Goal: Use online tool/utility: Utilize a website feature to perform a specific function

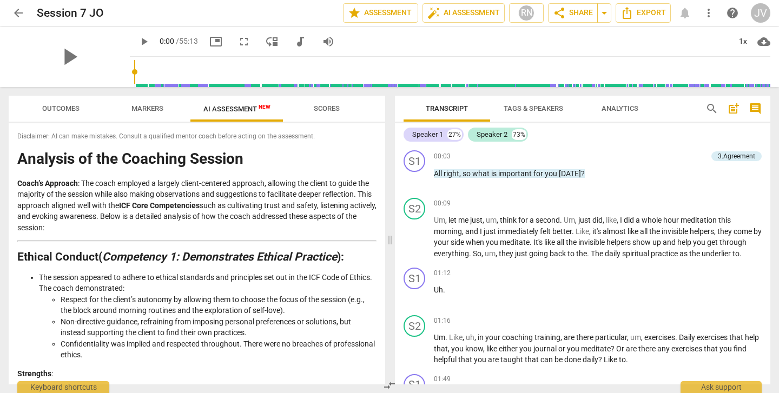
scroll to position [1799, 0]
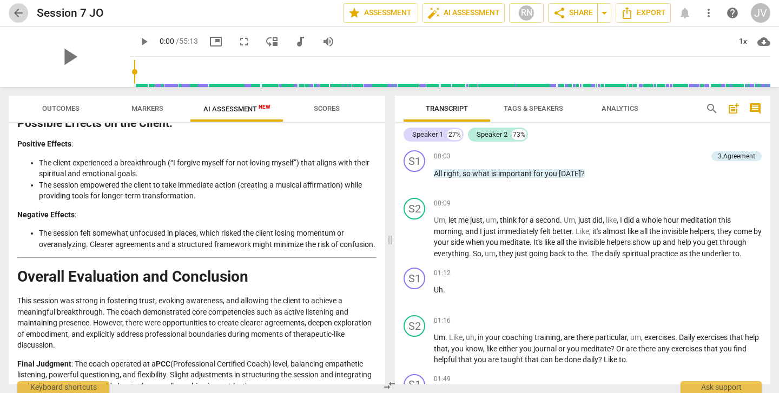
click at [17, 9] on span "arrow_back" at bounding box center [18, 12] width 13 height 13
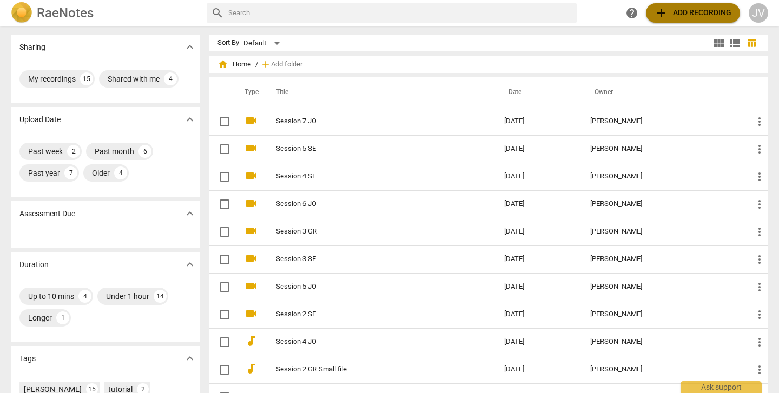
click at [685, 16] on span "add Add recording" at bounding box center [693, 12] width 77 height 13
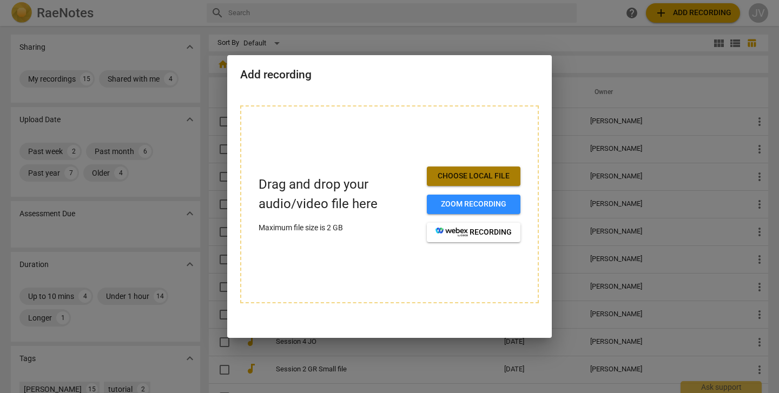
click at [477, 176] on span "Choose local file" at bounding box center [474, 176] width 76 height 11
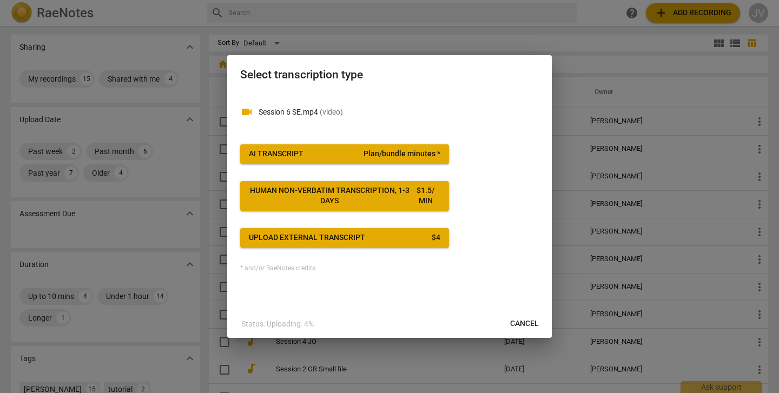
click at [406, 148] on button "AI Transcript Plan/bundle minutes *" at bounding box center [344, 153] width 209 height 19
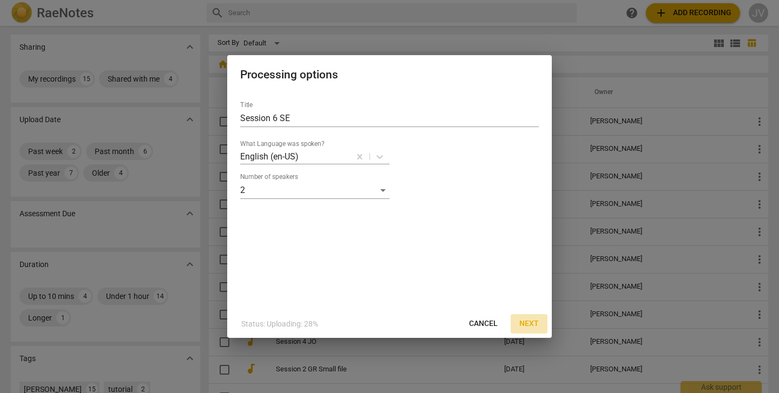
click at [528, 326] on span "Next" at bounding box center [529, 324] width 19 height 11
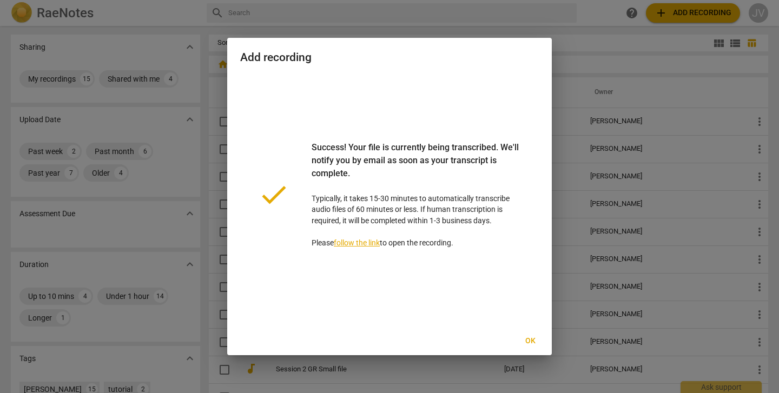
click at [532, 344] on span "Ok" at bounding box center [530, 341] width 17 height 11
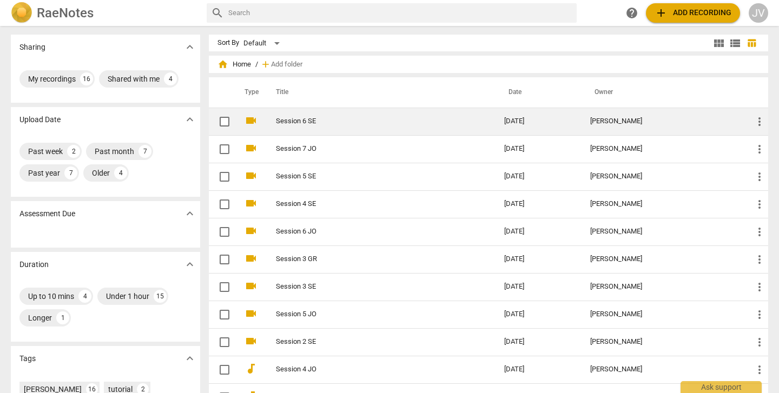
click at [554, 126] on td "2025-10-14" at bounding box center [539, 122] width 87 height 28
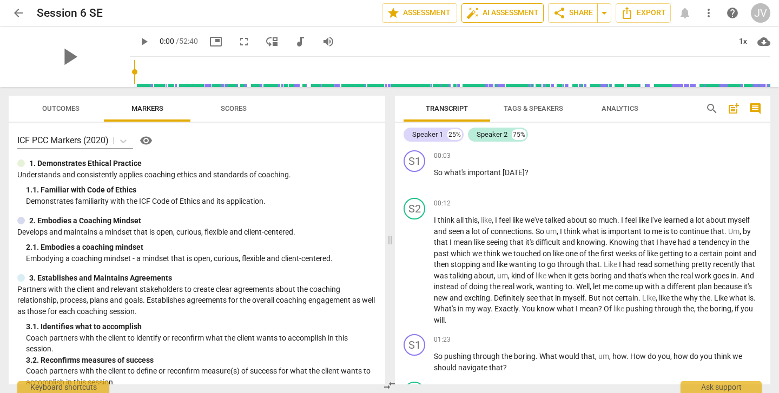
click at [503, 12] on span "auto_fix_high AI Assessment" at bounding box center [502, 12] width 73 height 13
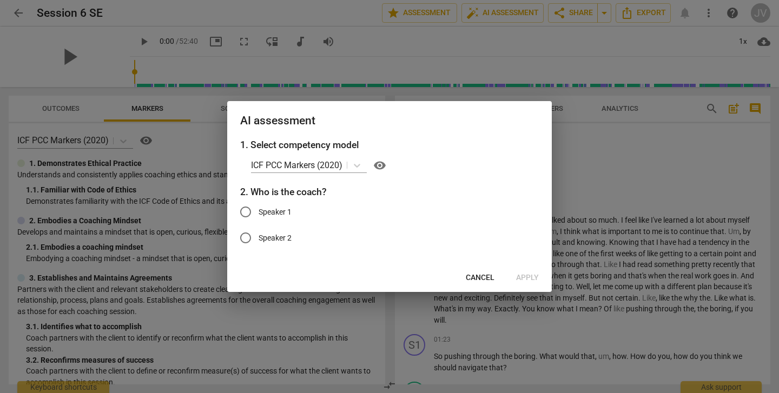
click at [247, 211] on input "Speaker 1" at bounding box center [246, 212] width 26 height 26
radio input "true"
click at [524, 277] on span "Apply" at bounding box center [527, 278] width 23 height 11
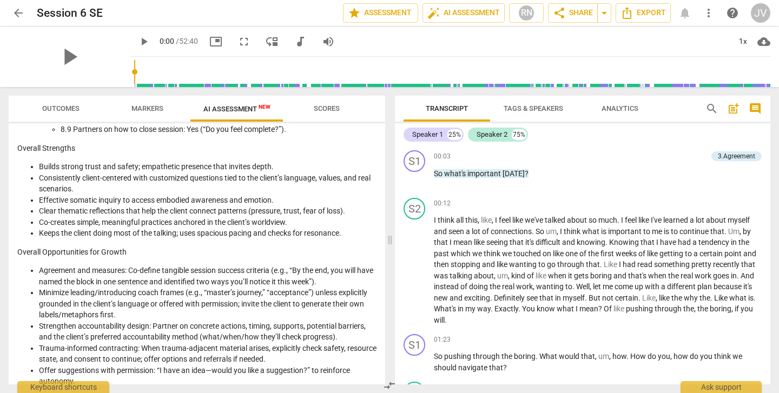
scroll to position [1310, 0]
